Goal: Information Seeking & Learning: Learn about a topic

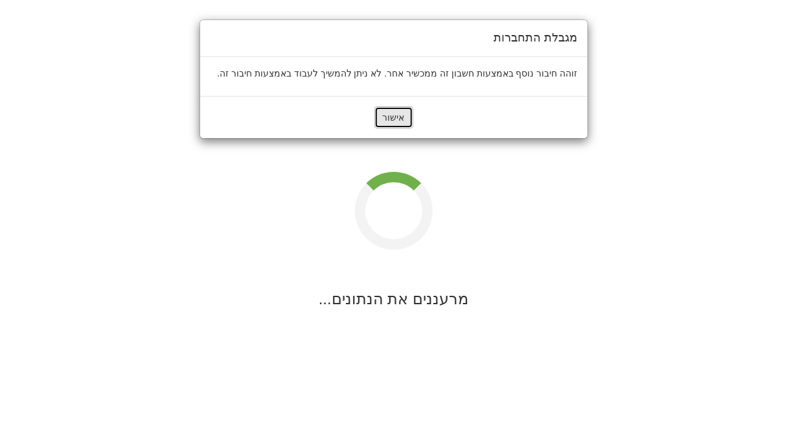
click at [399, 125] on button "אישור" at bounding box center [394, 117] width 39 height 22
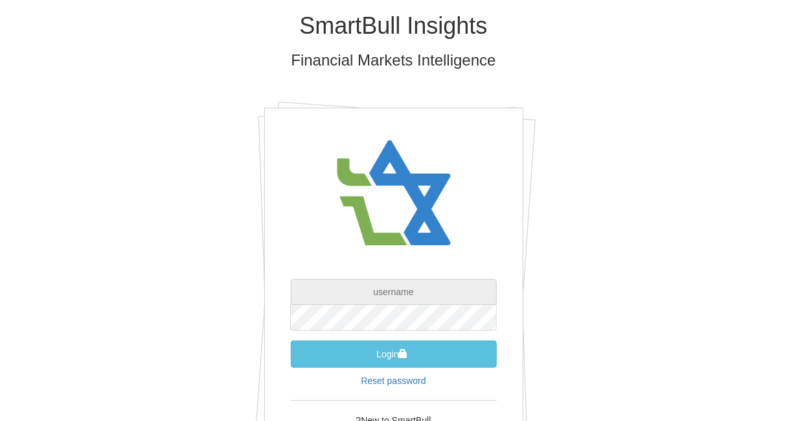
type input "[EMAIL_ADDRESS][DOMAIN_NAME]"
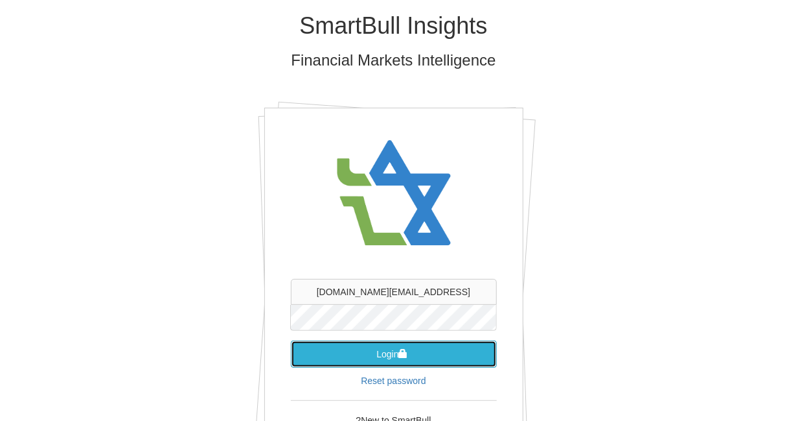
click at [380, 360] on button "Login" at bounding box center [394, 353] width 206 height 27
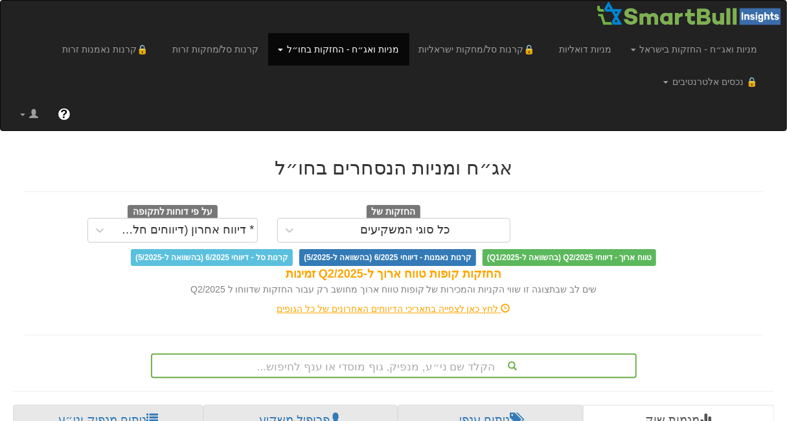
click at [376, 367] on div "הקלד שם ני״ע, מנפיק, גוף מוסדי או ענף לחיפוש..." at bounding box center [393, 365] width 483 height 22
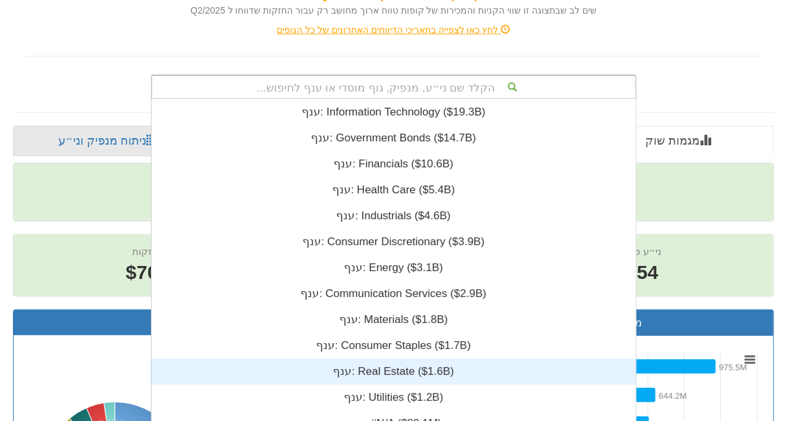
scroll to position [0, 12607]
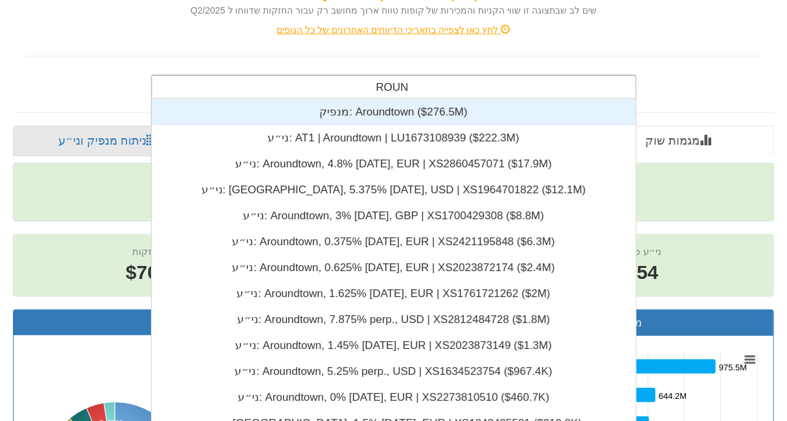
type input "AROUND"
click at [389, 110] on div "מנפיק: ‎Aroundtown ‎($276.5M)‏" at bounding box center [393, 112] width 485 height 26
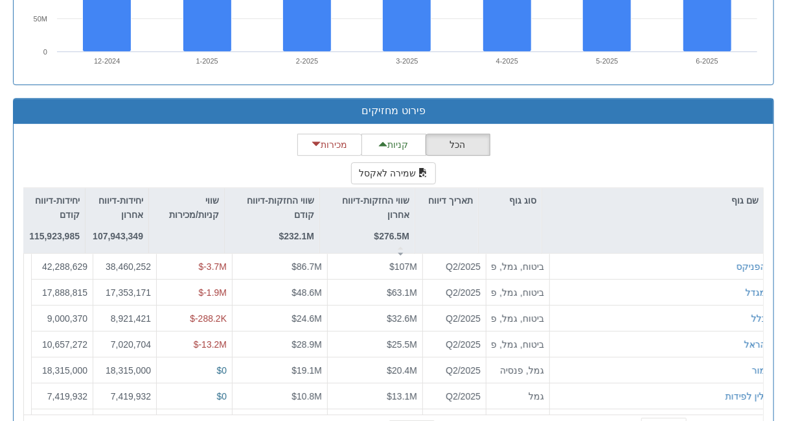
scroll to position [1678, 0]
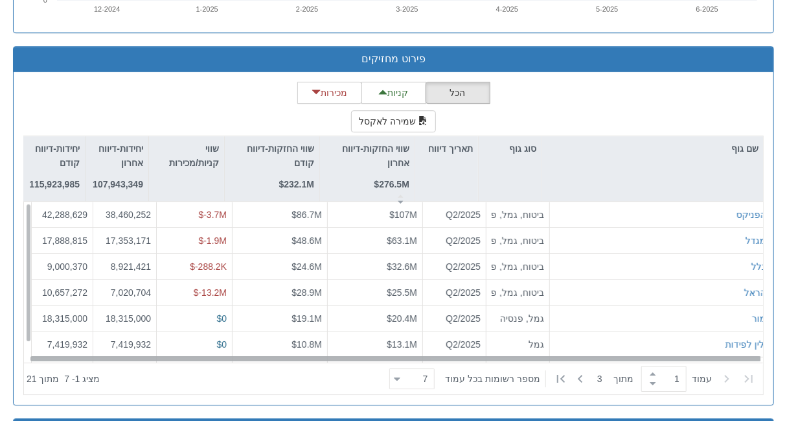
drag, startPoint x: 531, startPoint y: 351, endPoint x: 445, endPoint y: 353, distance: 85.6
click at [445, 356] on div at bounding box center [396, 358] width 732 height 5
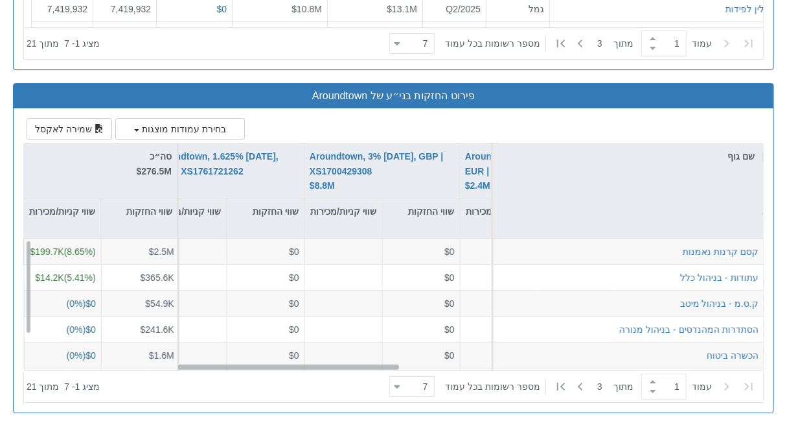
scroll to position [0, 490]
drag, startPoint x: 548, startPoint y: 355, endPoint x: 185, endPoint y: 352, distance: 363.5
click at [185, 352] on div "קסם קרנות נאמנות $2.5M $199.7K ( 8.65 %) $0 $0 $0 $0 $0 $0 $0 $0 $0 $0 $0 $0 $2…" at bounding box center [393, 304] width 739 height 133
